Goal: Find specific page/section: Find specific page/section

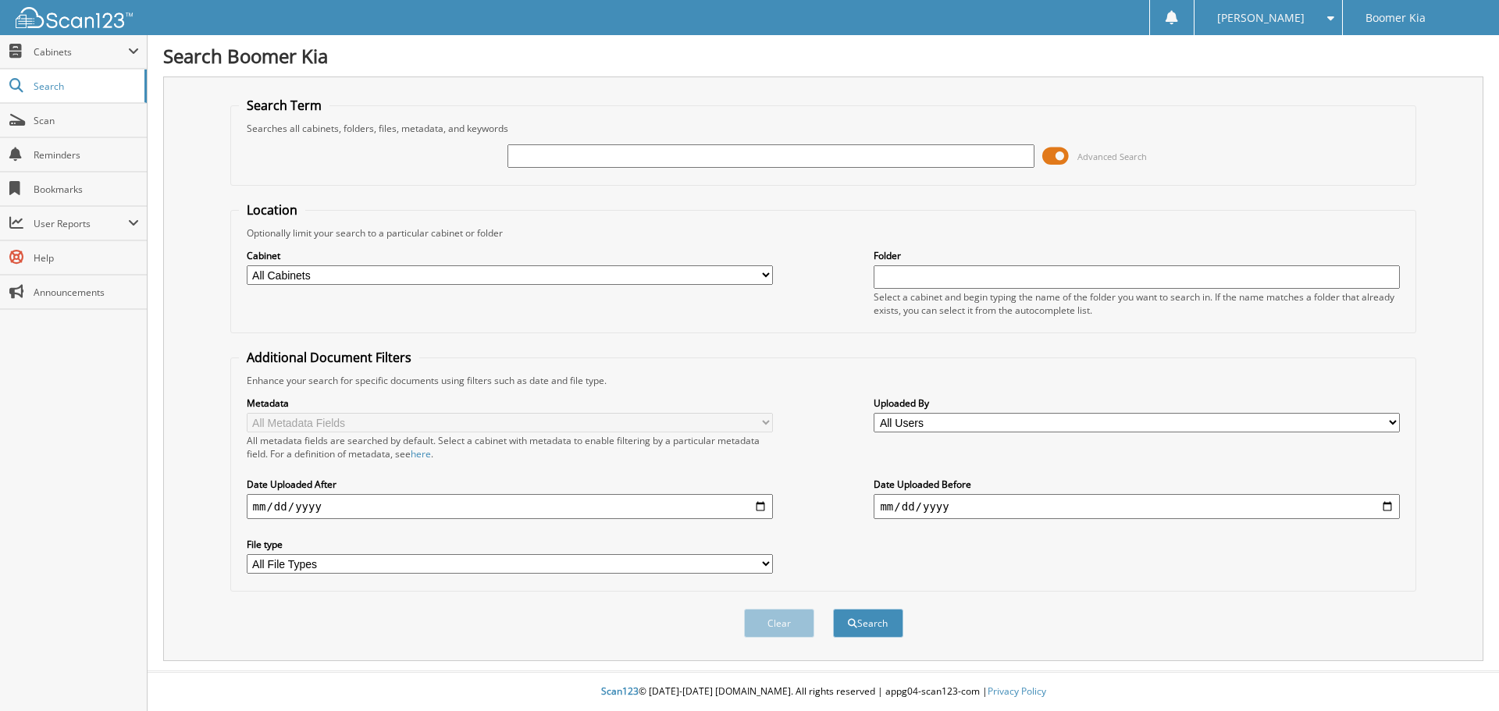
drag, startPoint x: 539, startPoint y: 180, endPoint x: 546, endPoint y: 168, distance: 14.3
click at [539, 180] on fieldset "Search Term Searches all cabinets, folders, files, metadata, and keywords Advan…" at bounding box center [823, 141] width 1186 height 89
click at [541, 162] on input "text" at bounding box center [770, 155] width 526 height 23
type input "35290"
click at [833, 609] on button "Search" at bounding box center [868, 623] width 70 height 29
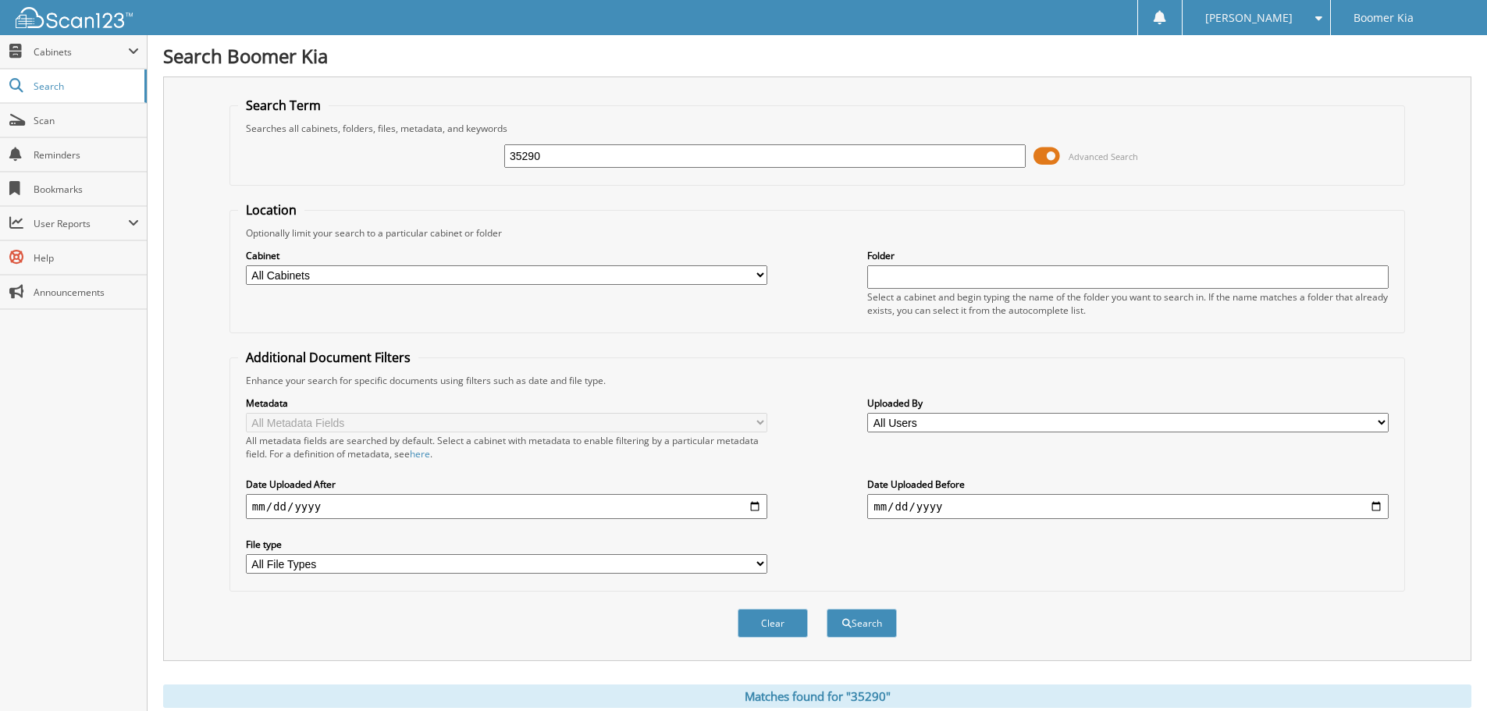
scroll to position [52, 0]
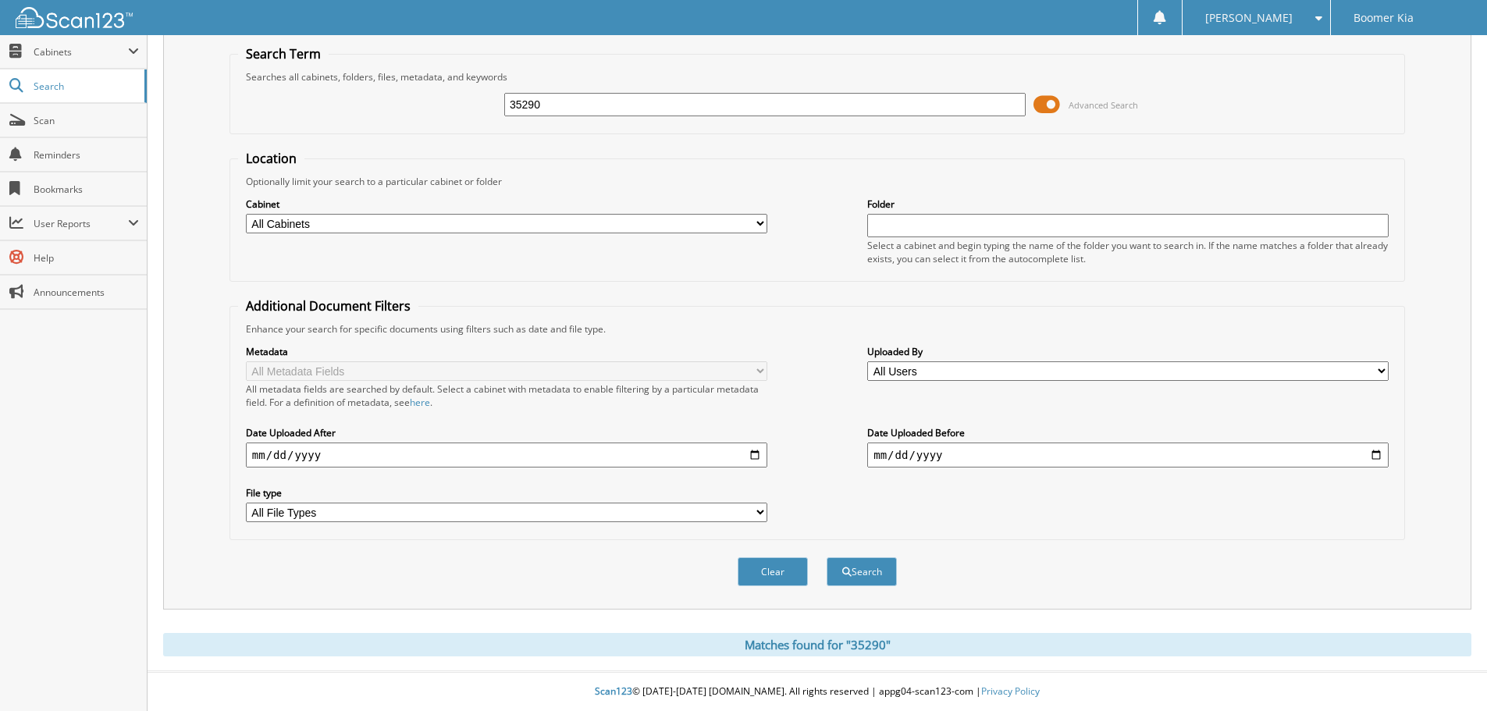
click at [562, 105] on input "35290" at bounding box center [764, 104] width 521 height 23
drag, startPoint x: 562, startPoint y: 105, endPoint x: 563, endPoint y: 97, distance: 7.8
click at [562, 104] on input "35290" at bounding box center [764, 104] width 521 height 23
type input "SOOUTHSIDE"
click at [827, 557] on button "Search" at bounding box center [862, 571] width 70 height 29
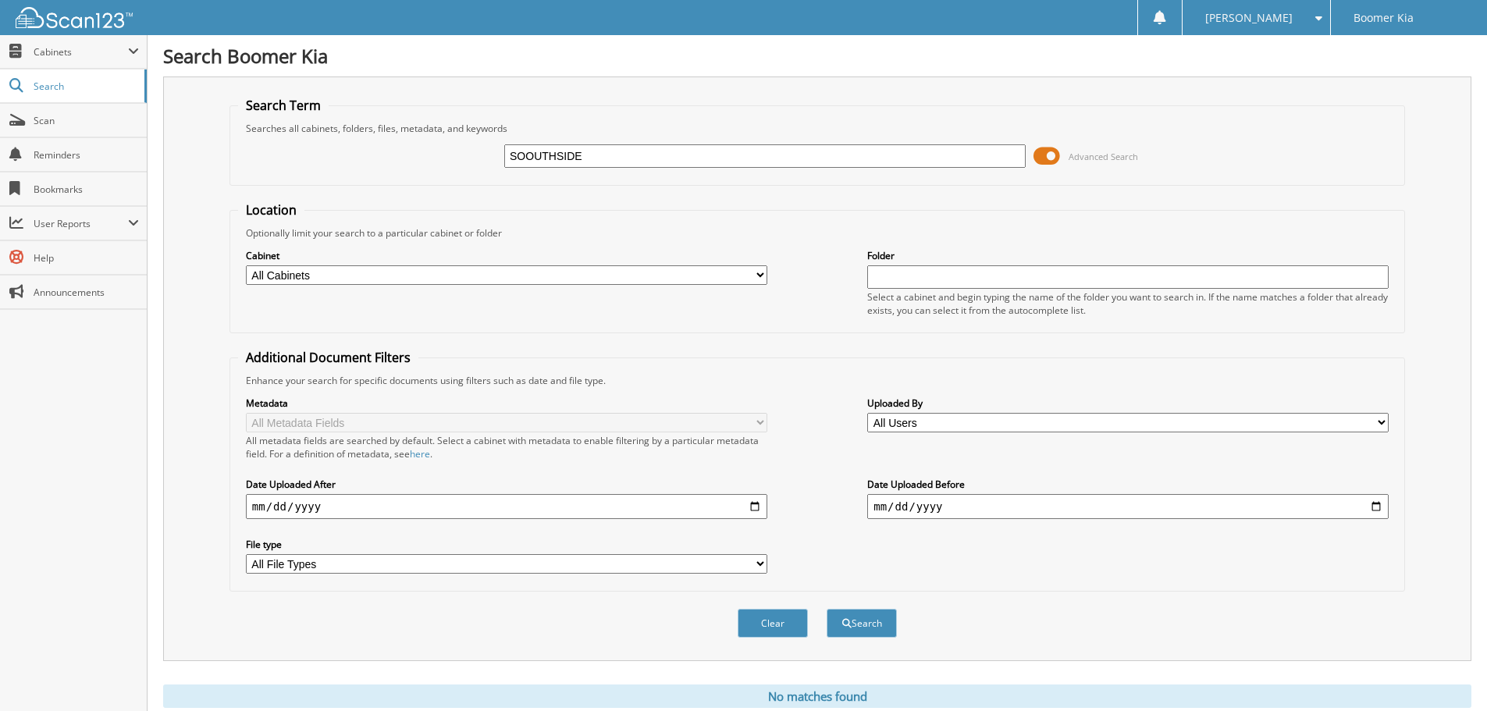
click at [538, 161] on input "SOOUTHSIDE" at bounding box center [764, 155] width 521 height 23
type input "SOUTHSIDE"
click at [827, 609] on button "Search" at bounding box center [862, 623] width 70 height 29
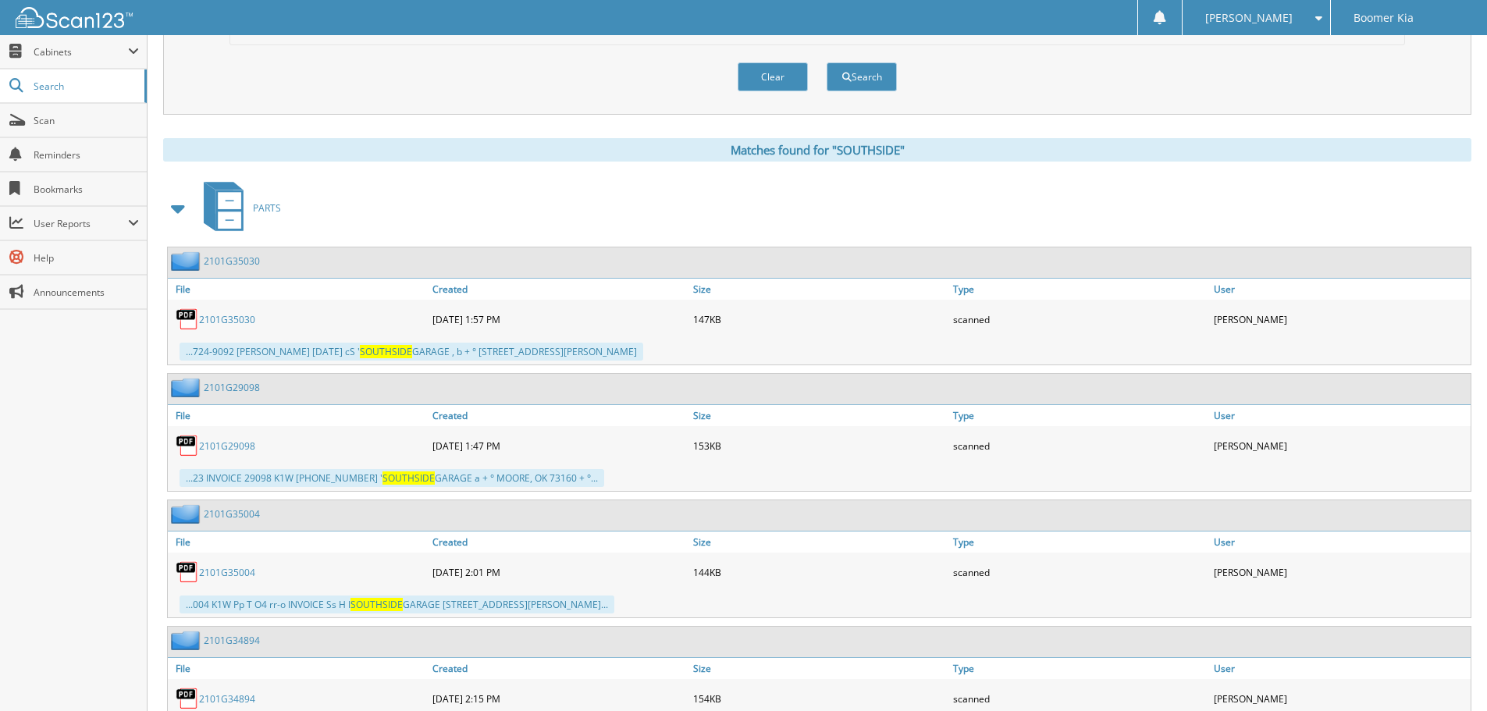
click at [236, 317] on link "2101G35030" at bounding box center [227, 319] width 56 height 13
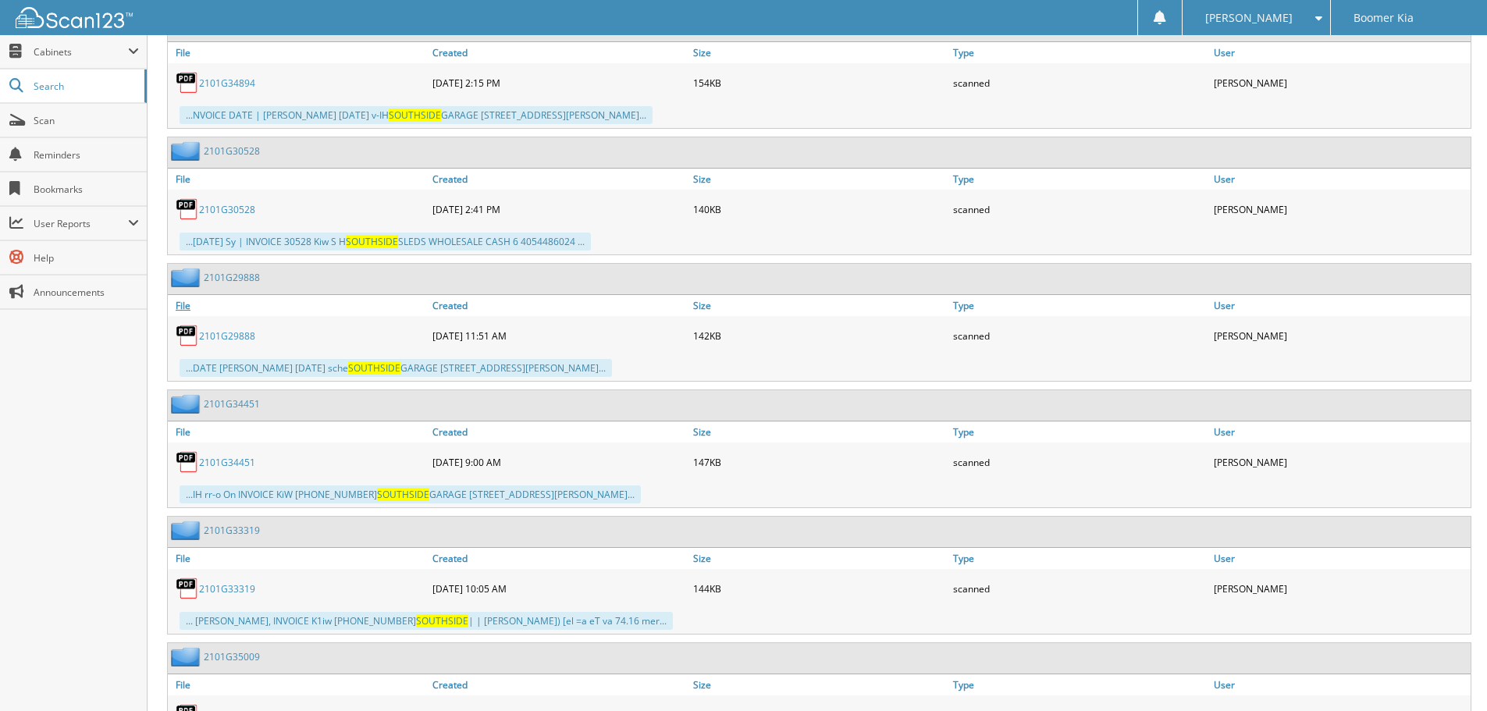
scroll to position [1171, 0]
